Goal: Navigation & Orientation: Understand site structure

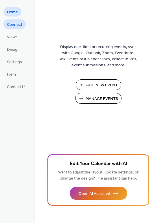
click at [18, 25] on span "Connect" at bounding box center [14, 25] width 15 height 6
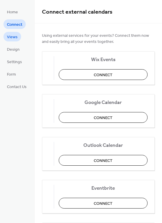
click at [15, 36] on span "Views" at bounding box center [12, 37] width 11 height 6
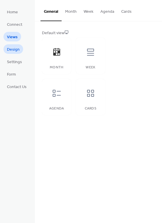
click at [15, 51] on span "Design" at bounding box center [13, 50] width 13 height 6
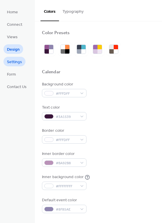
click at [17, 63] on span "Settings" at bounding box center [14, 62] width 15 height 6
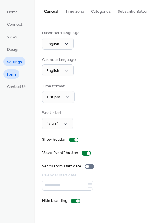
click at [14, 73] on span "Form" at bounding box center [11, 75] width 9 height 6
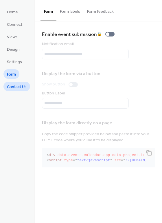
click at [20, 88] on span "Contact Us" at bounding box center [17, 87] width 20 height 6
